Goal: Task Accomplishment & Management: Manage account settings

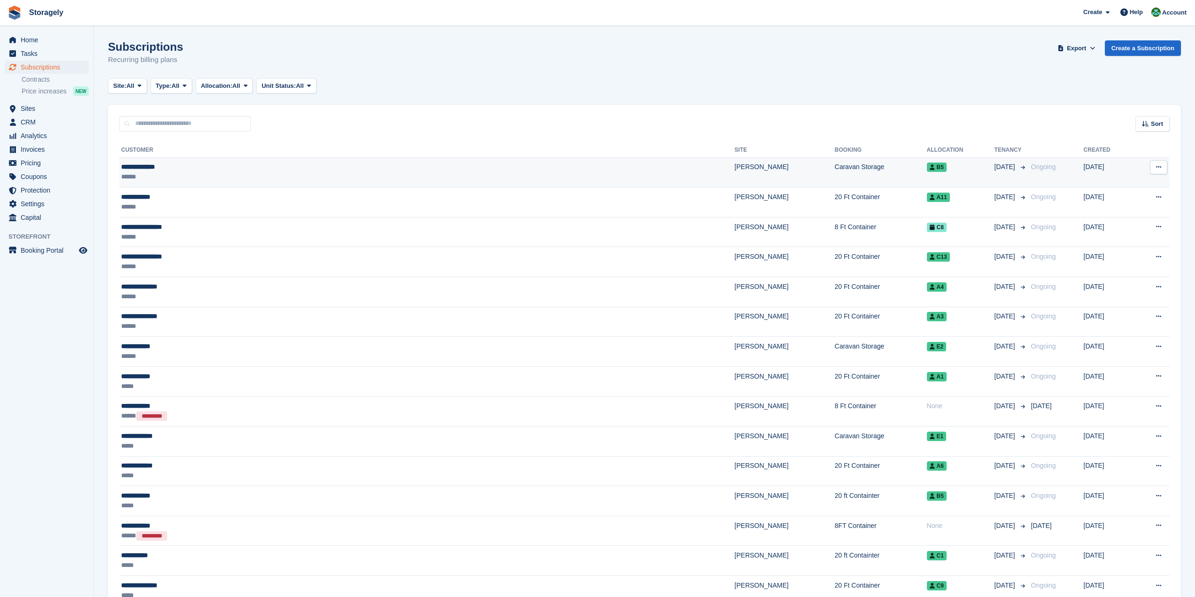
click at [1158, 169] on icon at bounding box center [1158, 167] width 5 height 6
click at [1121, 218] on p "Cancel subscription" at bounding box center [1122, 218] width 82 height 12
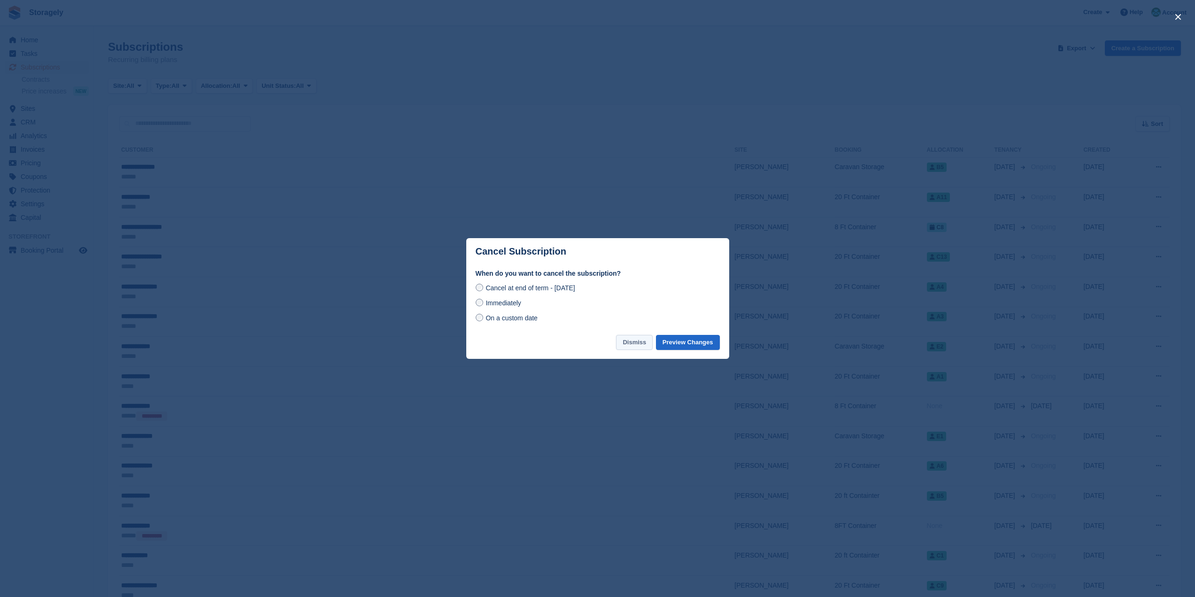
click at [644, 345] on button "Dismiss" at bounding box center [634, 342] width 37 height 15
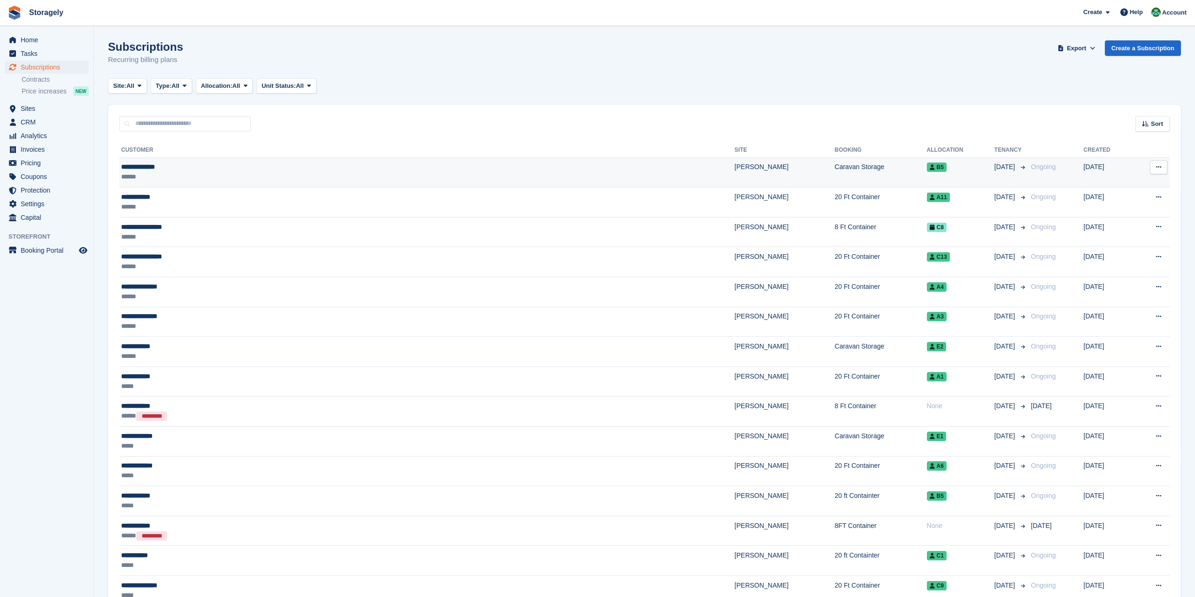
click at [1161, 167] on button at bounding box center [1158, 167] width 17 height 14
click at [1112, 215] on p "Cancel subscription" at bounding box center [1122, 218] width 82 height 12
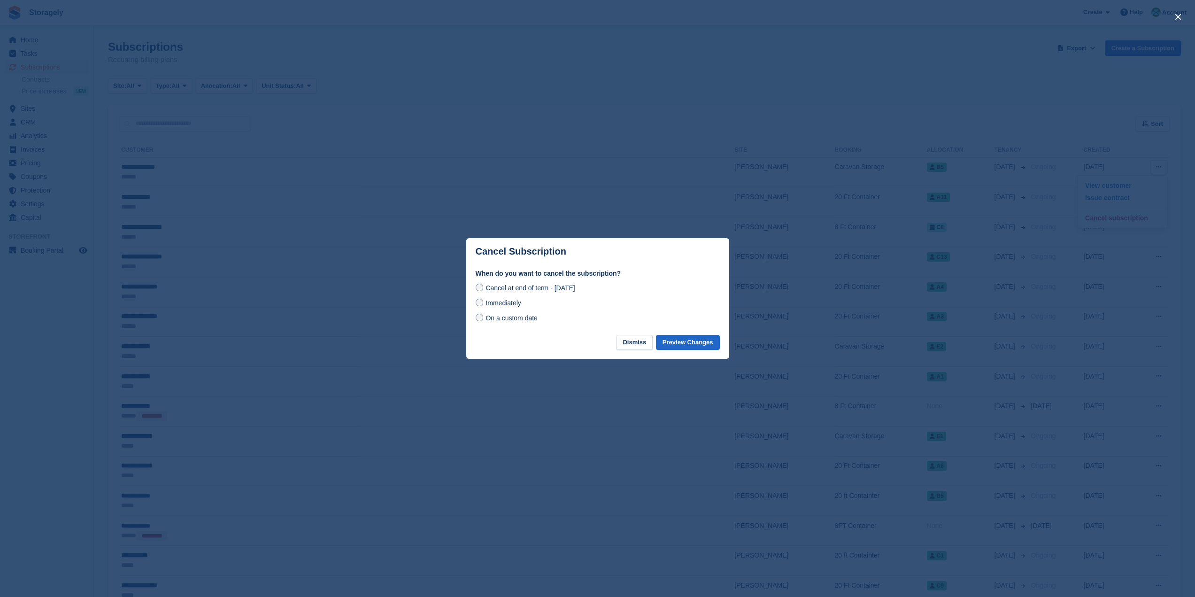
click at [483, 307] on label "Immediately" at bounding box center [498, 303] width 46 height 10
click at [693, 342] on button "Preview Changes" at bounding box center [688, 342] width 64 height 15
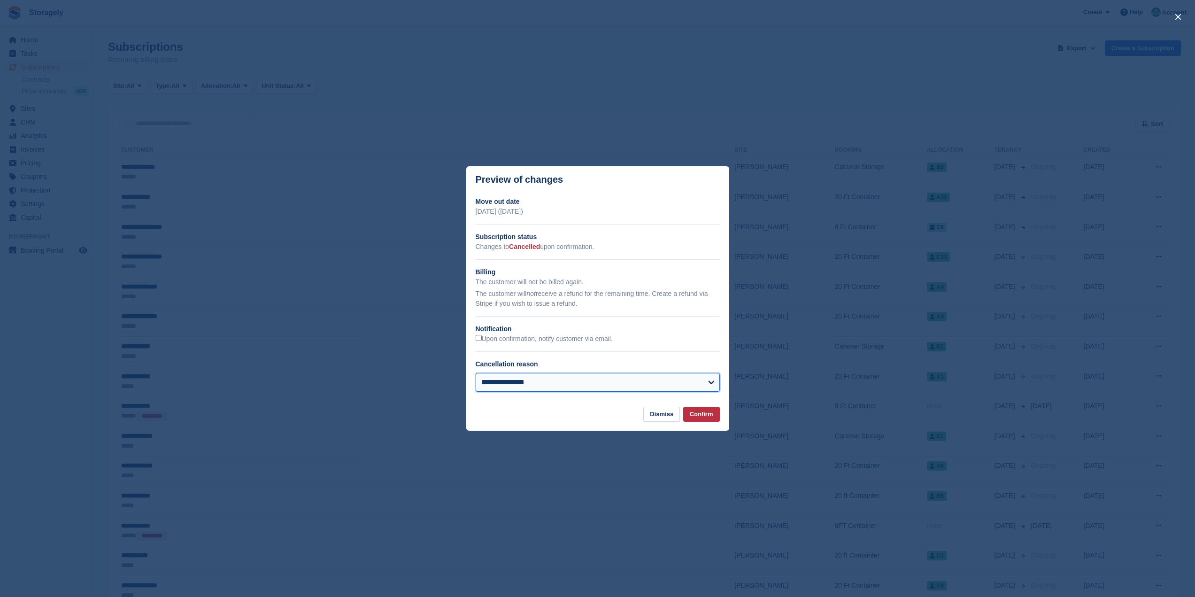
click at [675, 383] on select "**********" at bounding box center [597, 382] width 244 height 19
select select "*****"
click at [475, 373] on select "**********" at bounding box center [597, 382] width 244 height 19
click at [695, 413] on button "Confirm" at bounding box center [701, 413] width 37 height 15
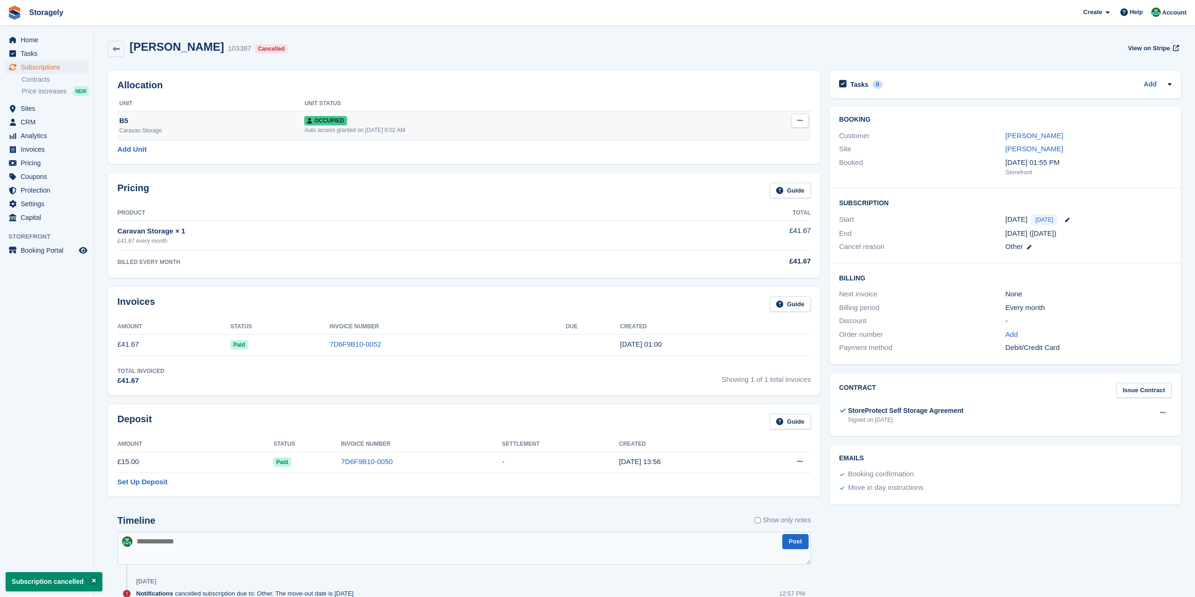
click at [799, 120] on icon at bounding box center [799, 120] width 5 height 6
click at [755, 169] on p "Deallocate" at bounding box center [763, 171] width 82 height 12
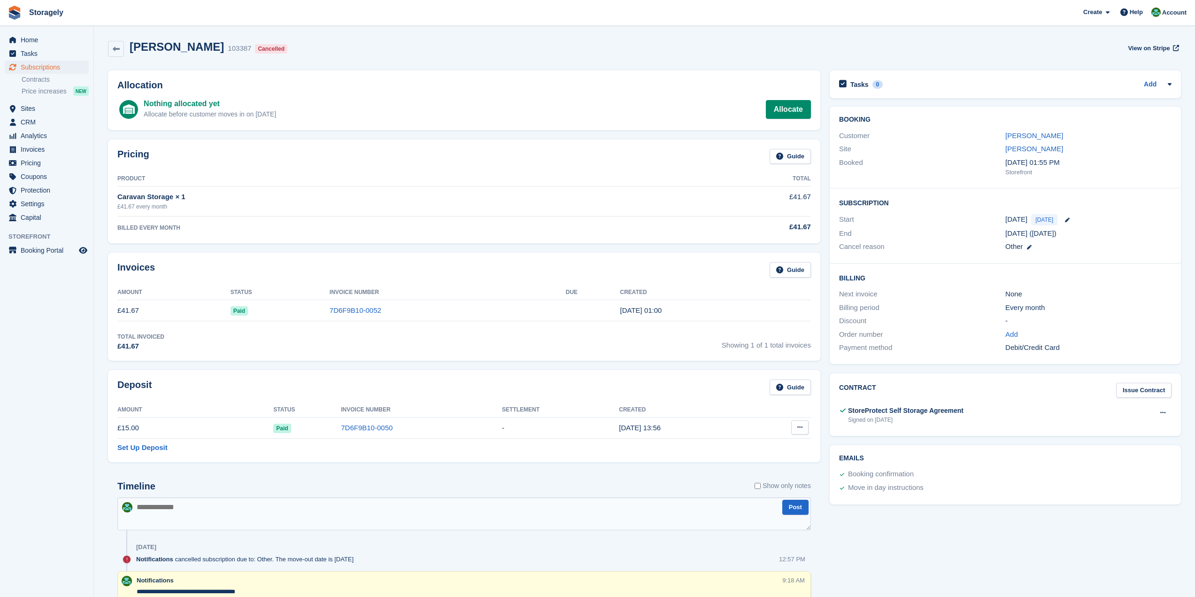
click at [797, 429] on icon at bounding box center [799, 427] width 5 height 6
click at [740, 445] on p "Settle deposit" at bounding box center [763, 445] width 82 height 12
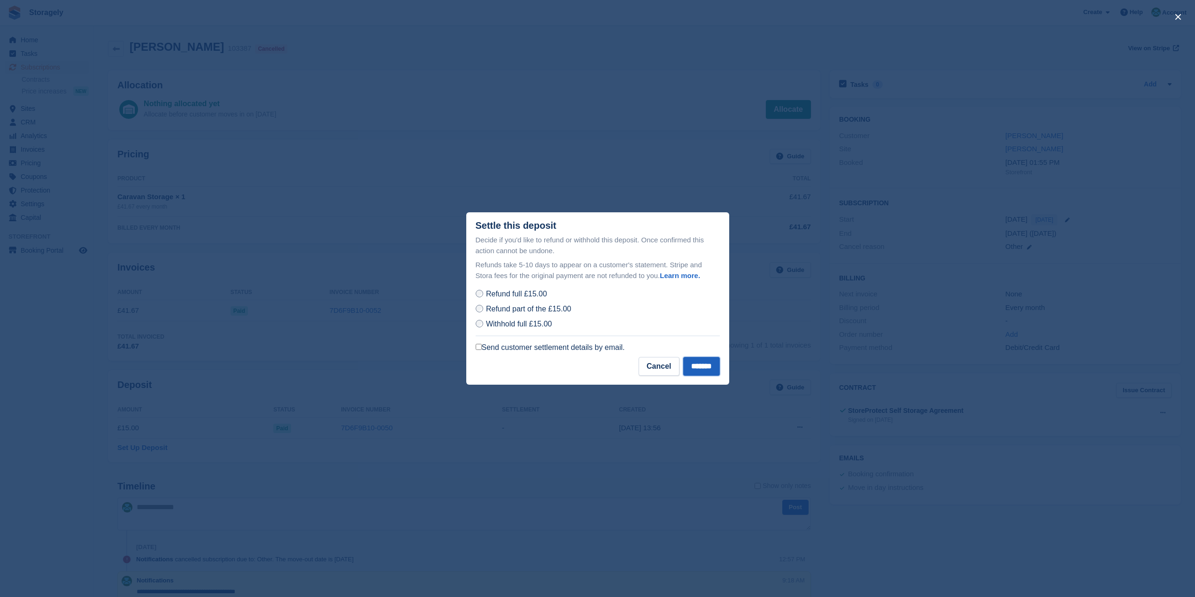
click at [702, 367] on input "*******" at bounding box center [701, 366] width 37 height 19
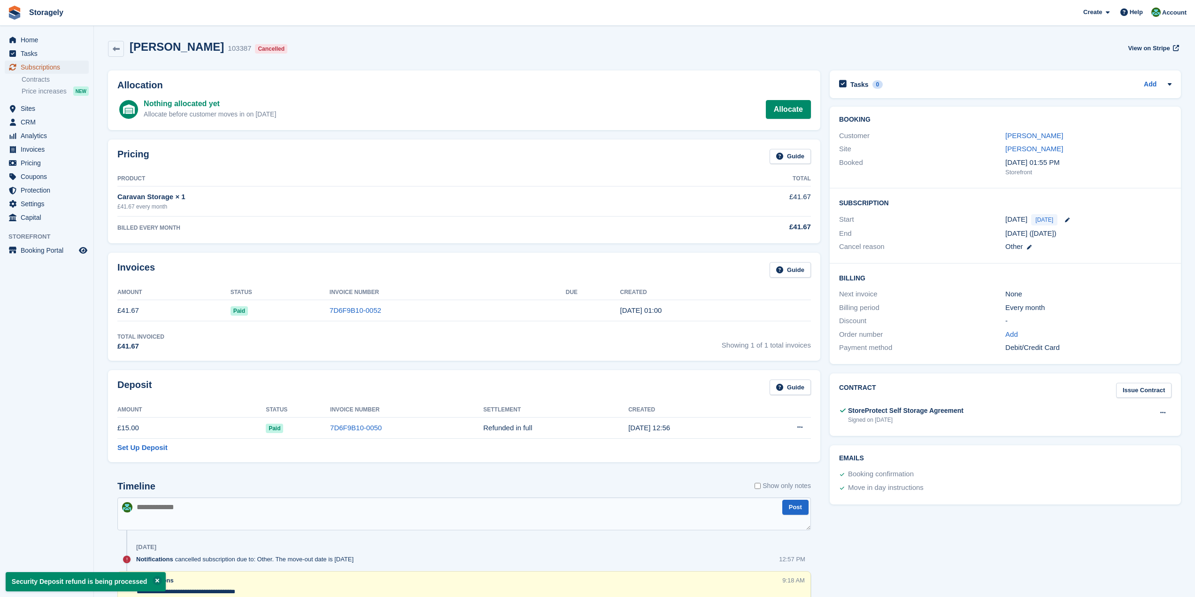
click at [38, 68] on span "Subscriptions" at bounding box center [49, 67] width 56 height 13
select select "*****"
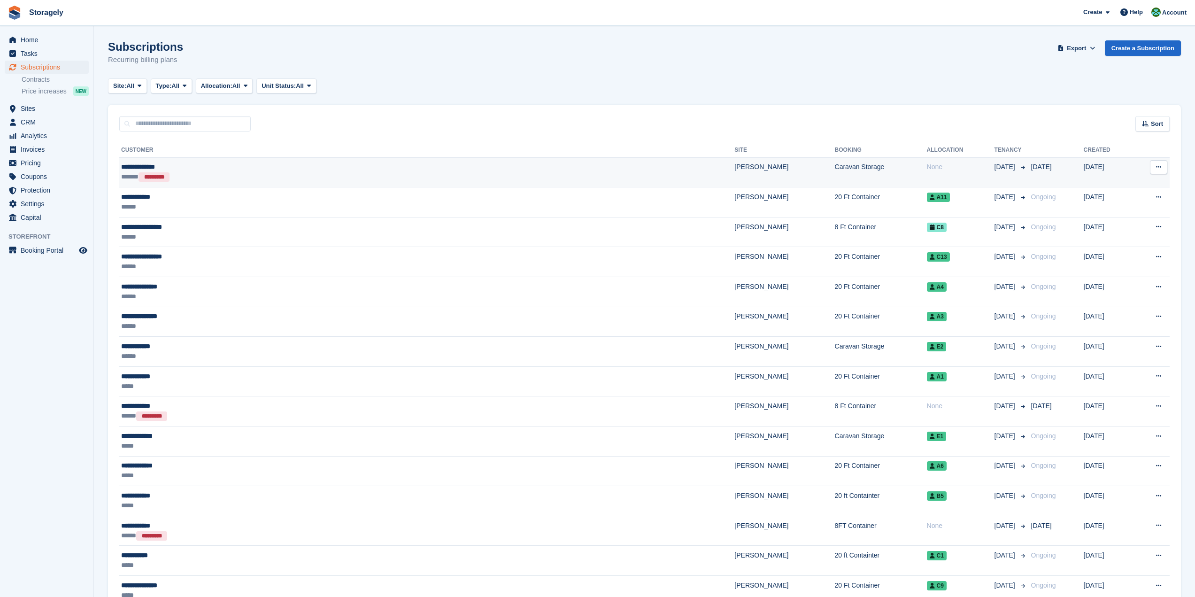
click at [1160, 164] on icon at bounding box center [1158, 167] width 5 height 6
click at [30, 152] on span "Invoices" at bounding box center [49, 149] width 56 height 13
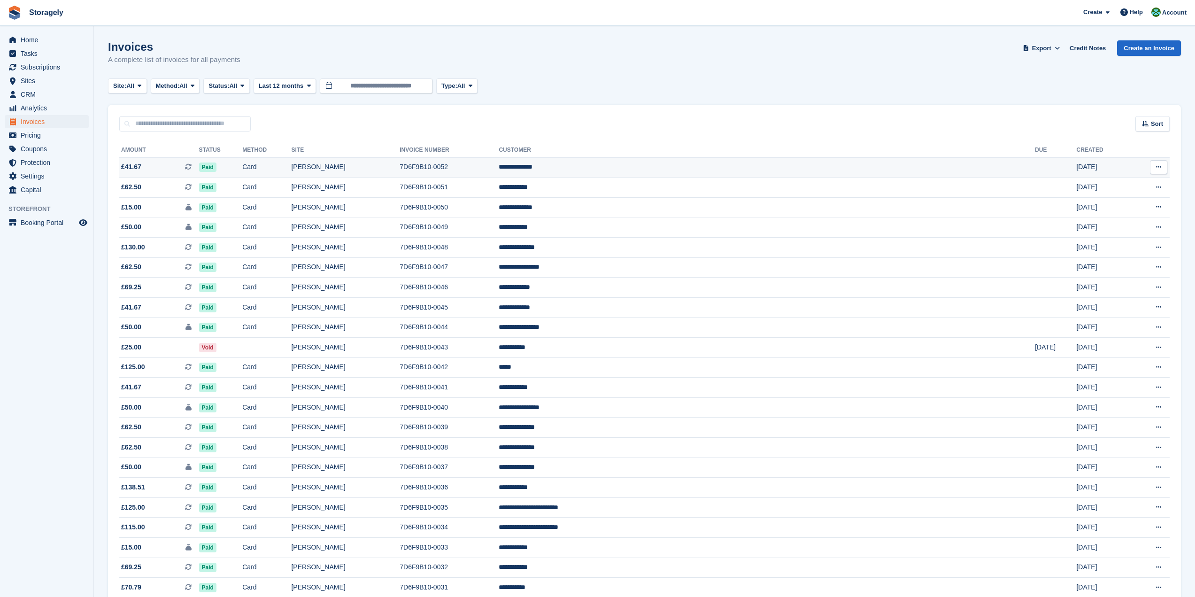
click at [1160, 167] on icon at bounding box center [1158, 167] width 5 height 6
click at [1106, 203] on p "View on Stripe" at bounding box center [1122, 199] width 82 height 15
click at [32, 121] on span "Invoices" at bounding box center [49, 121] width 56 height 13
click at [36, 69] on span "Subscriptions" at bounding box center [49, 67] width 56 height 13
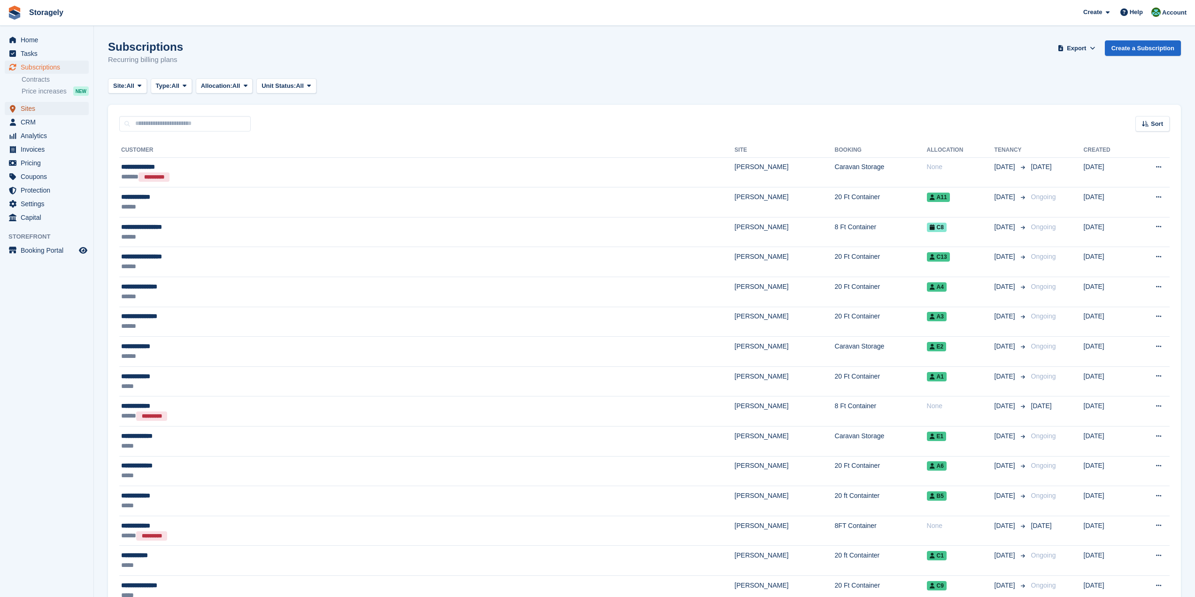
click at [20, 107] on link "Sites" at bounding box center [47, 108] width 84 height 13
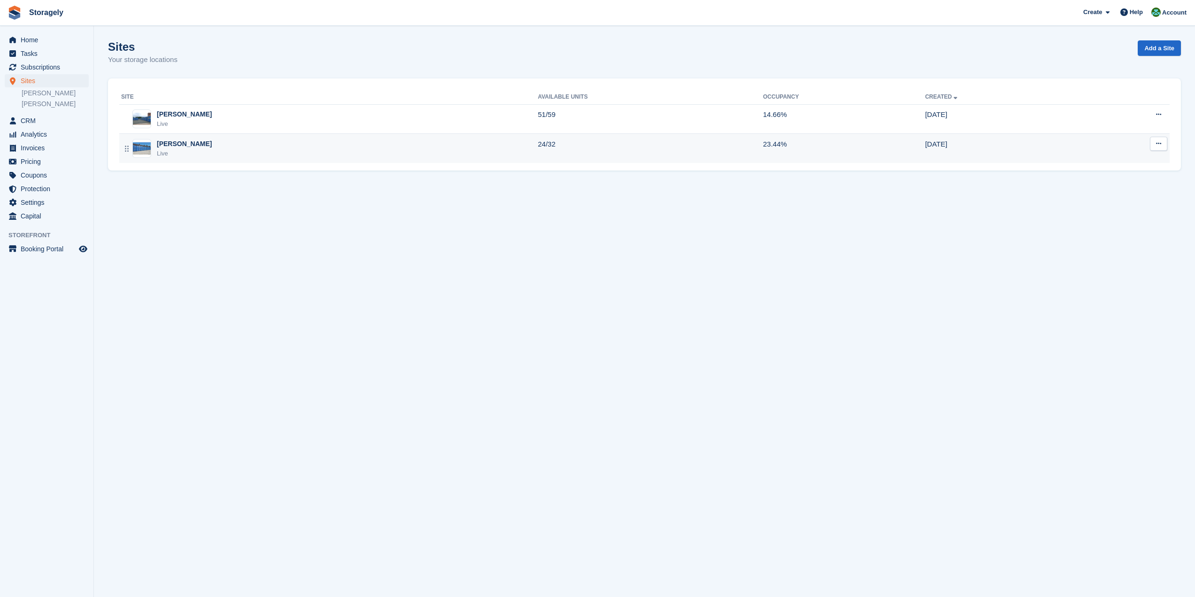
click at [170, 145] on div "[PERSON_NAME]" at bounding box center [184, 144] width 55 height 10
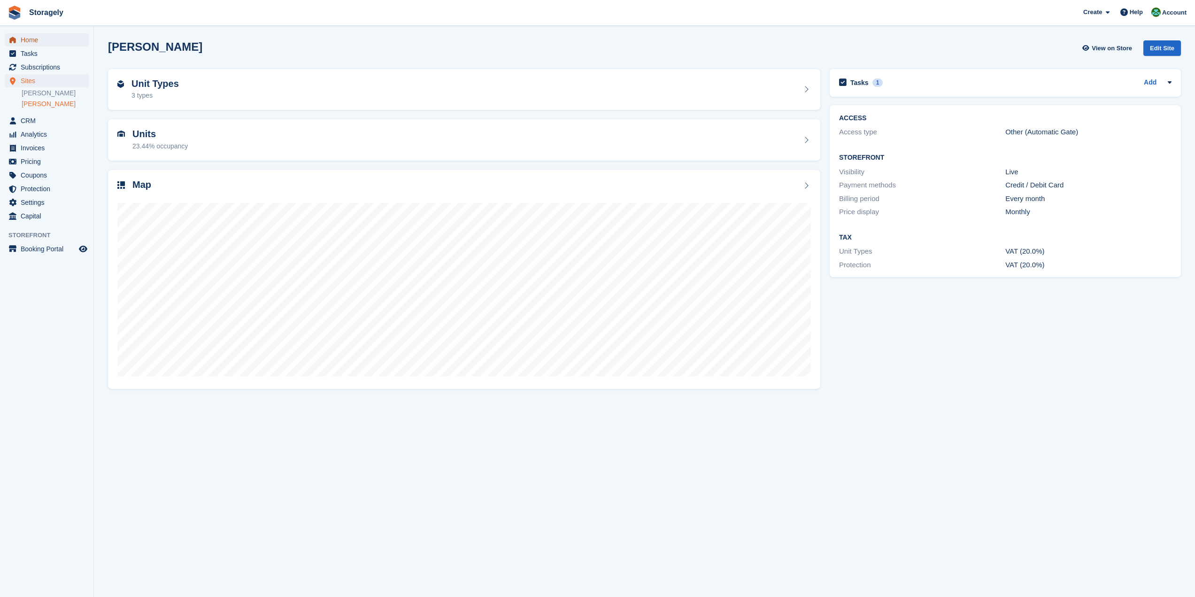
click at [31, 41] on span "Home" at bounding box center [49, 39] width 56 height 13
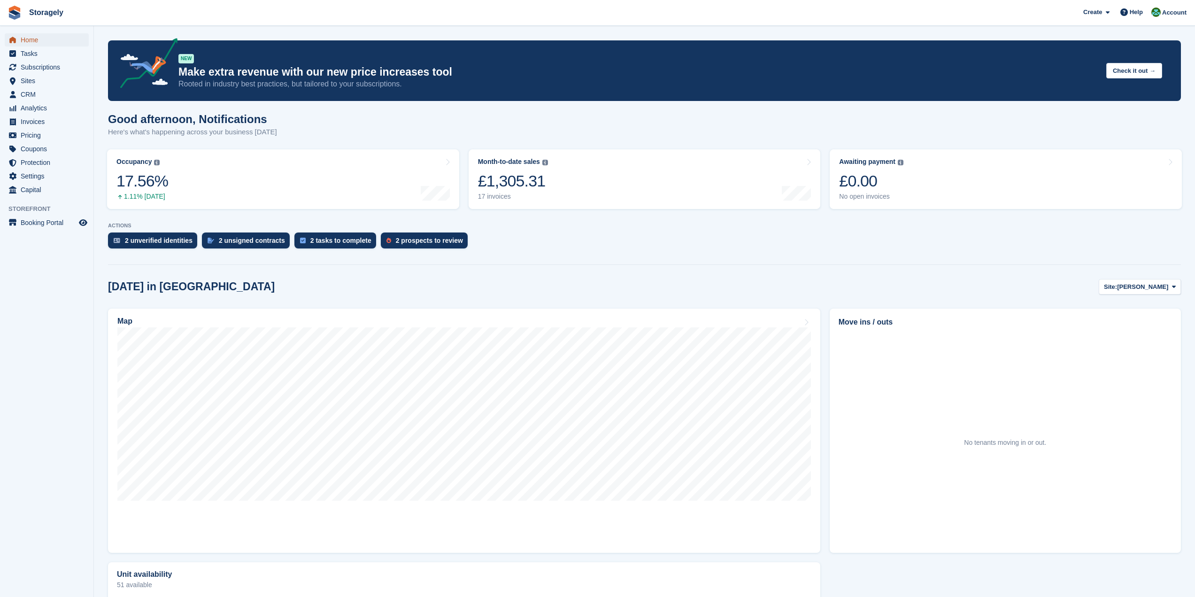
click at [31, 41] on span "Home" at bounding box center [49, 39] width 56 height 13
